Goal: Transaction & Acquisition: Purchase product/service

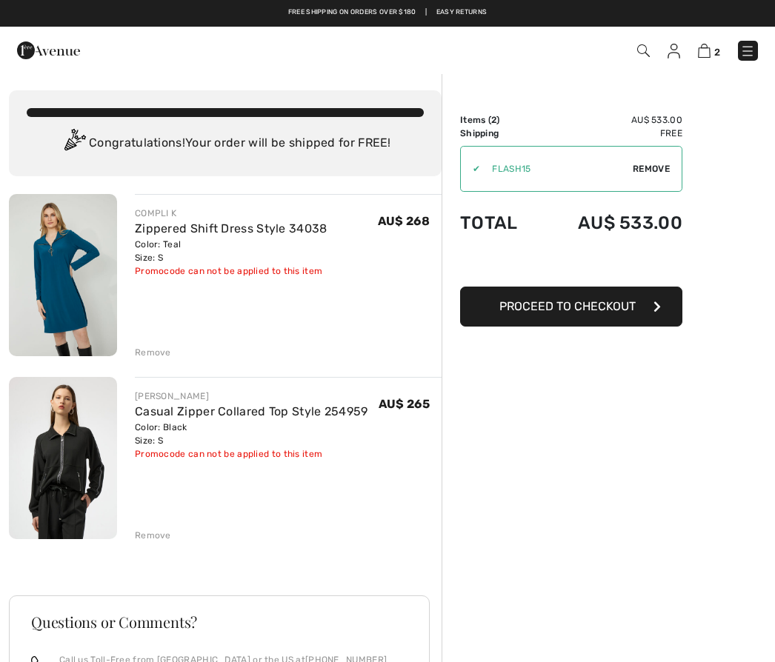
click at [163, 344] on div "Remove" at bounding box center [288, 351] width 307 height 16
click at [157, 347] on div "Remove" at bounding box center [153, 352] width 36 height 13
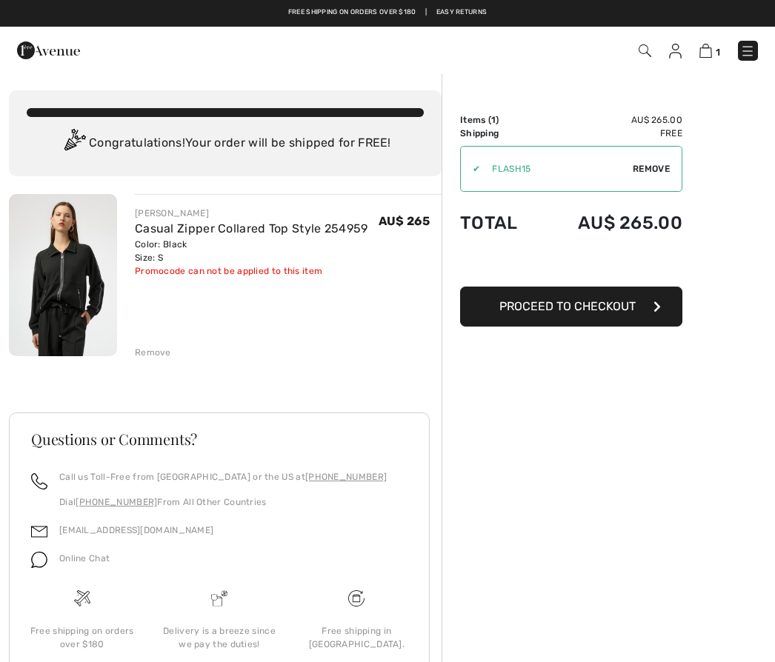
click at [60, 293] on img at bounding box center [63, 275] width 108 height 162
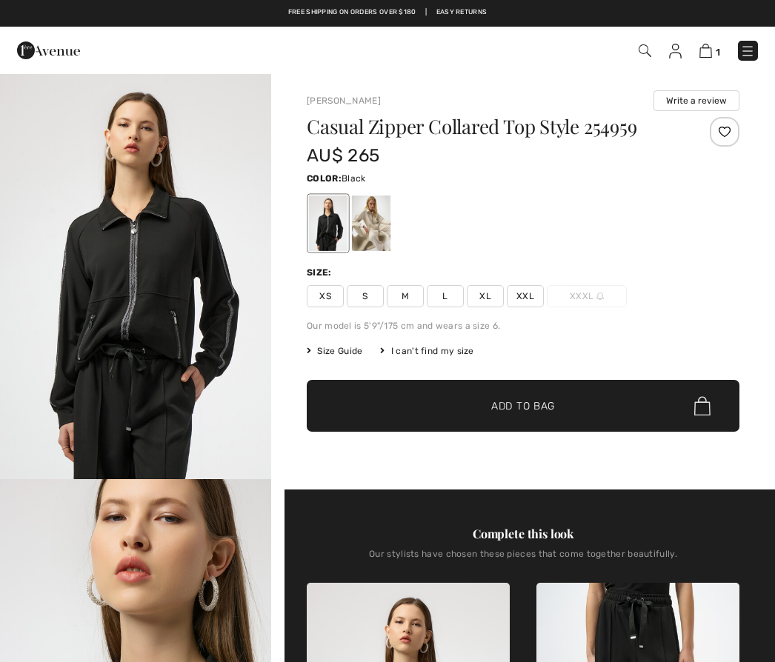
click at [147, 340] on img "1 / 5" at bounding box center [135, 276] width 271 height 407
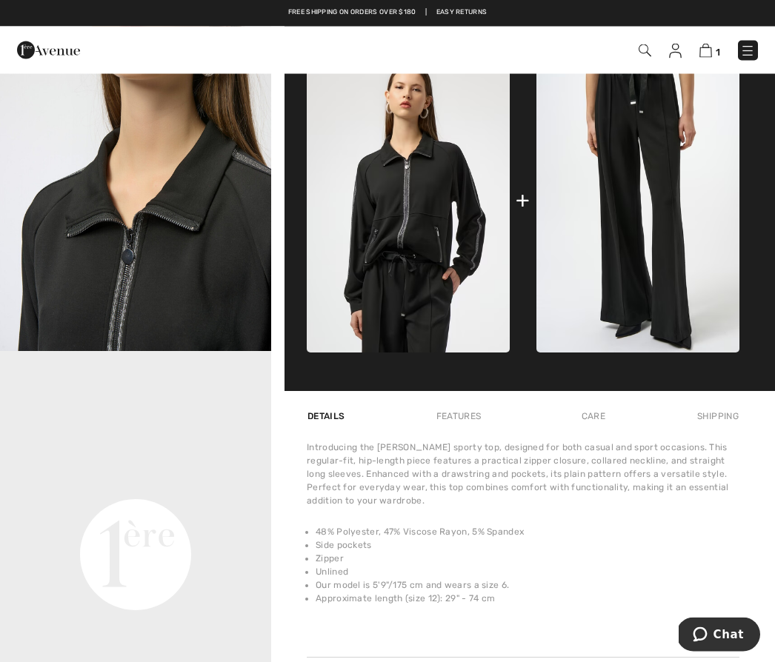
scroll to position [535, 0]
